Goal: Transaction & Acquisition: Purchase product/service

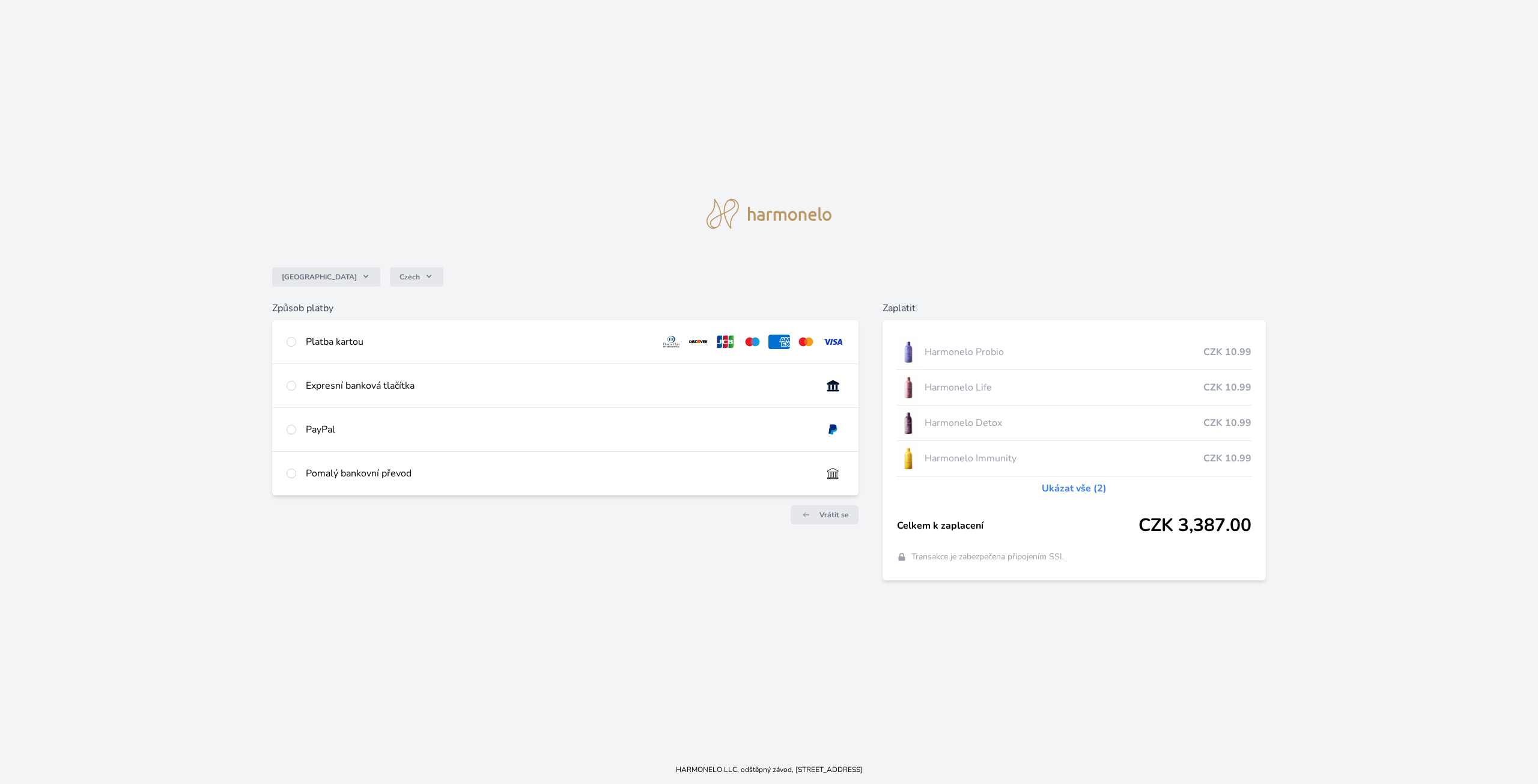
click at [339, 339] on div "Platba kartou" at bounding box center [478, 341] width 345 height 14
radio input "true"
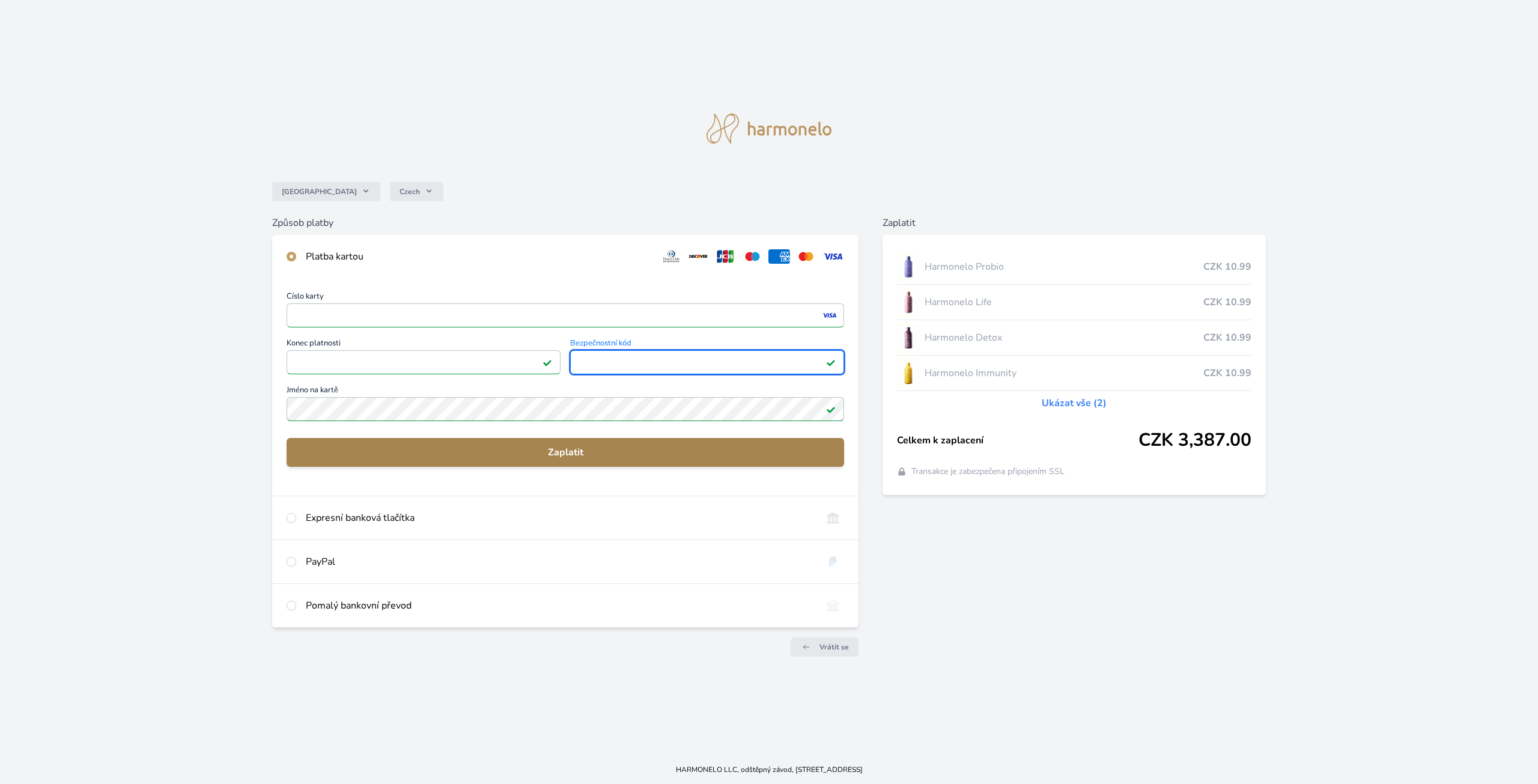
click at [462, 445] on span "Zaplatit" at bounding box center [565, 452] width 539 height 14
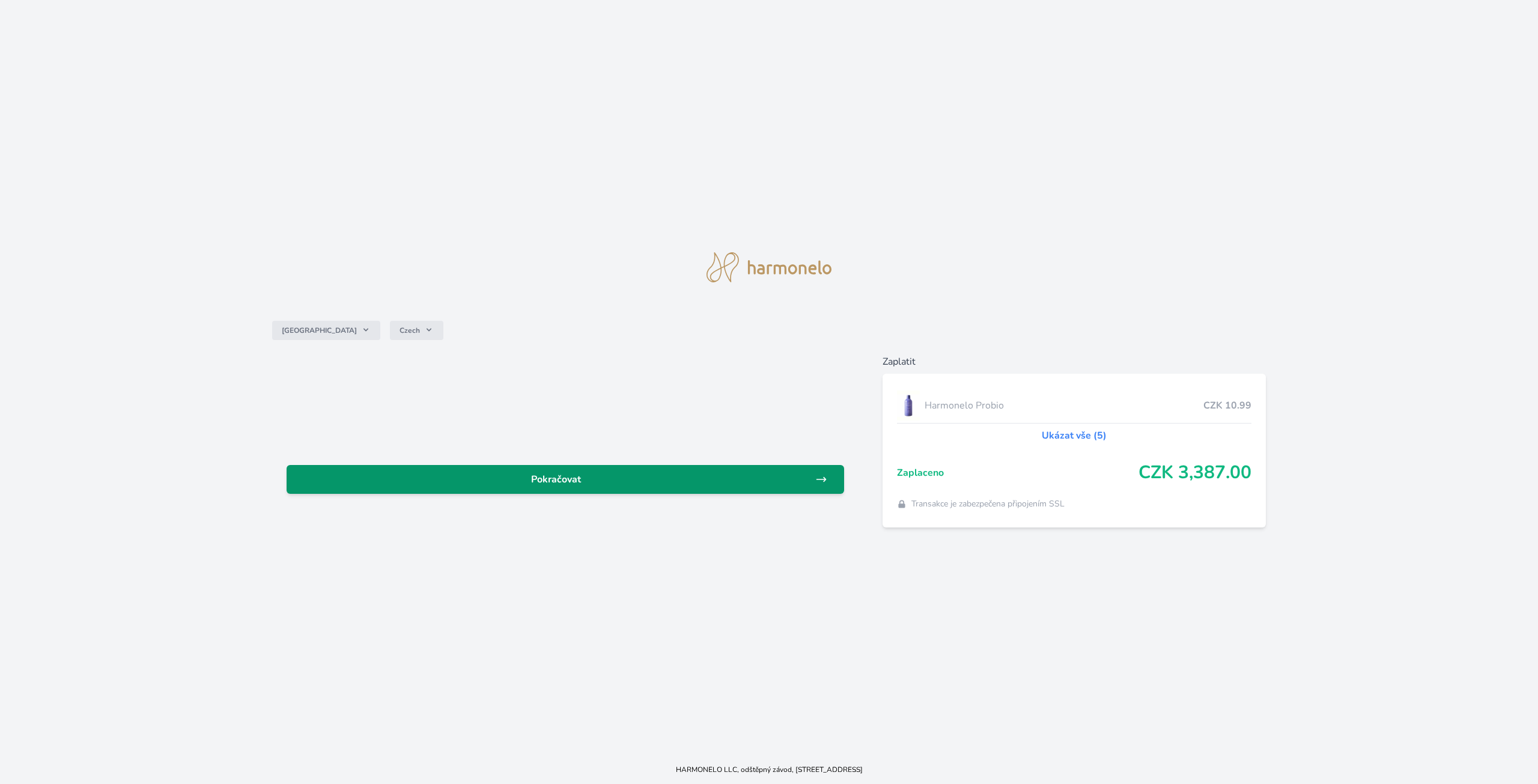
click at [631, 482] on span "Pokračovat" at bounding box center [555, 479] width 519 height 14
